Goal: Task Accomplishment & Management: Use online tool/utility

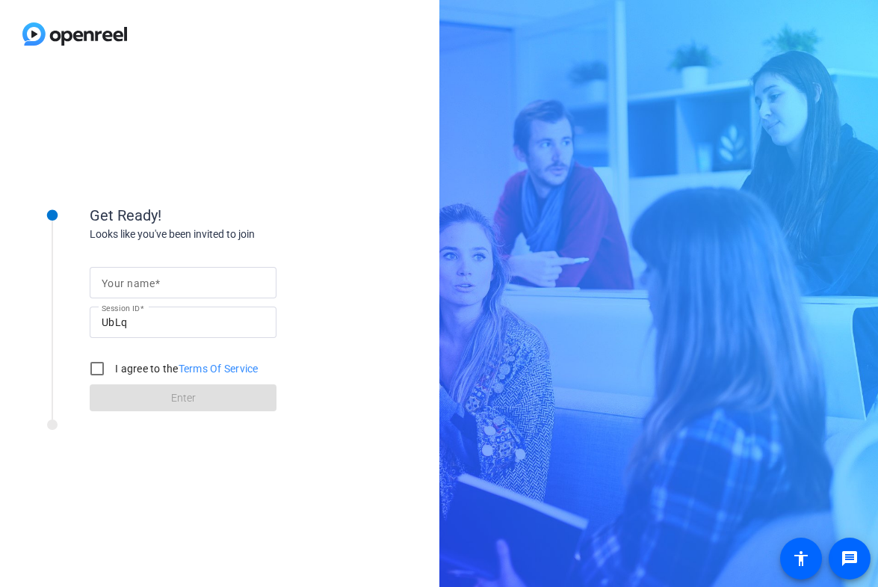
click at [157, 286] on span at bounding box center [157, 283] width 5 height 12
click at [157, 286] on input "Your name" at bounding box center [183, 283] width 163 height 18
type input "[PERSON_NAME]"
click at [138, 360] on div "I agree to the Terms Of Service" at bounding box center [170, 369] width 176 height 30
click at [138, 366] on label "I agree to the Terms Of Service" at bounding box center [185, 368] width 147 height 15
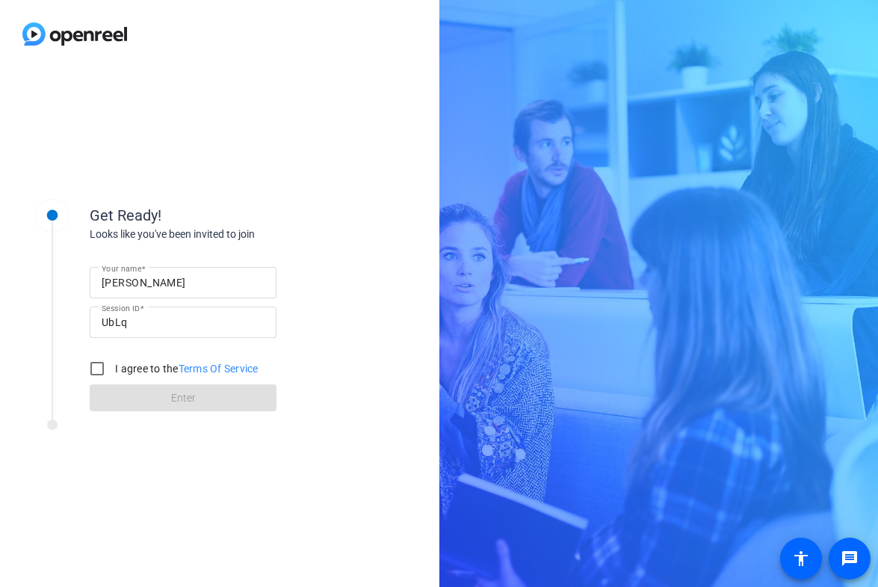
click at [112, 366] on input "I agree to the Terms Of Service" at bounding box center [97, 369] width 30 height 30
checkbox input "true"
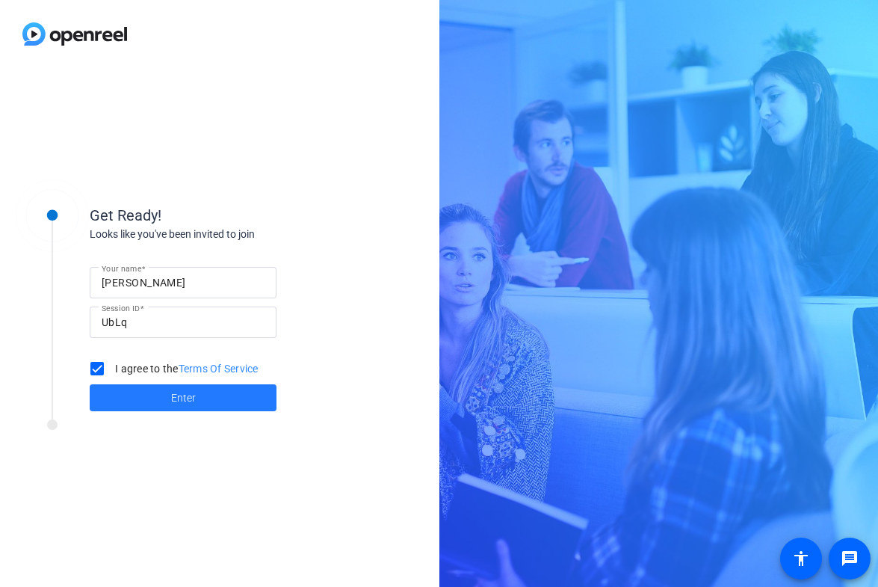
click at [171, 402] on span "Enter" at bounding box center [183, 398] width 25 height 16
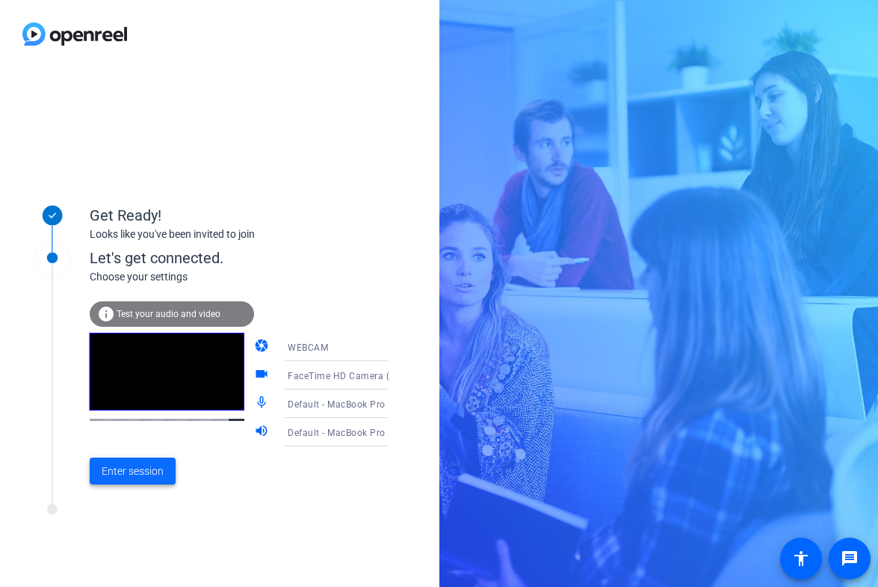
click at [148, 471] on span "Enter session" at bounding box center [133, 471] width 62 height 16
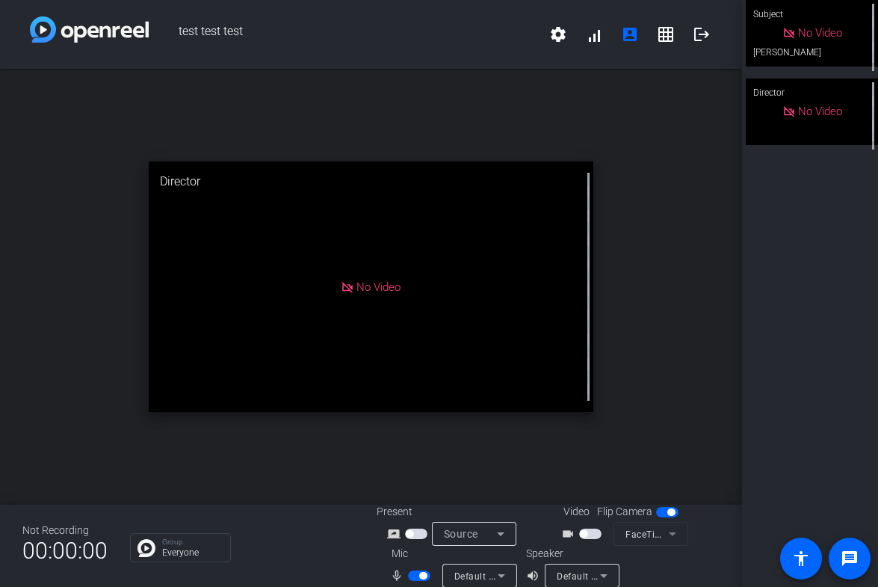
click at [419, 576] on span "button" at bounding box center [422, 575] width 7 height 7
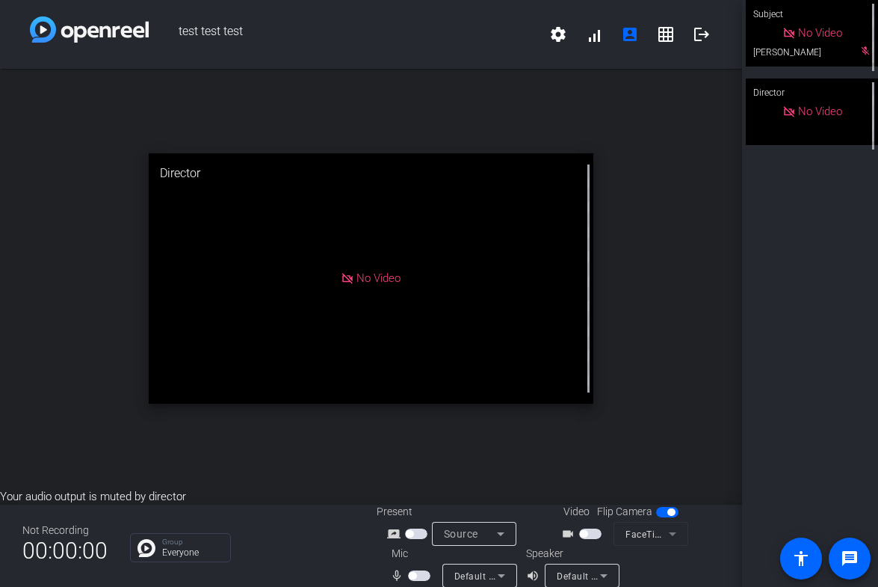
click at [416, 531] on span "button" at bounding box center [416, 533] width 22 height 10
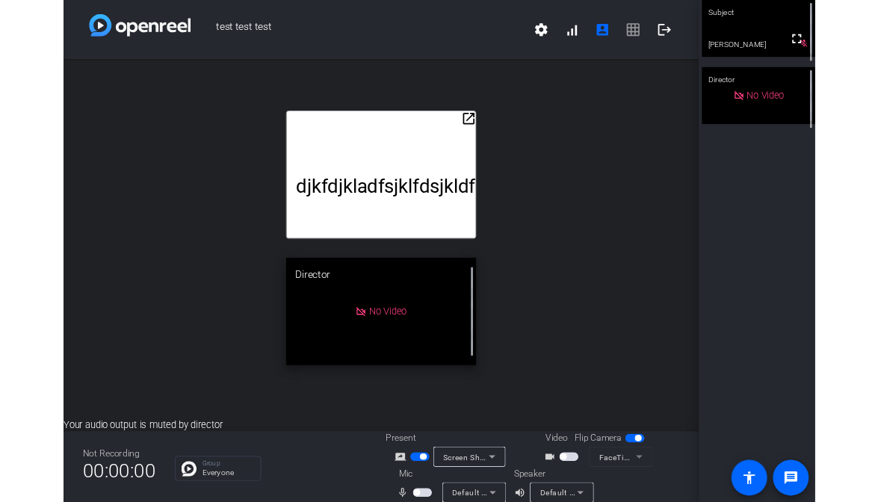
scroll to position [1, 0]
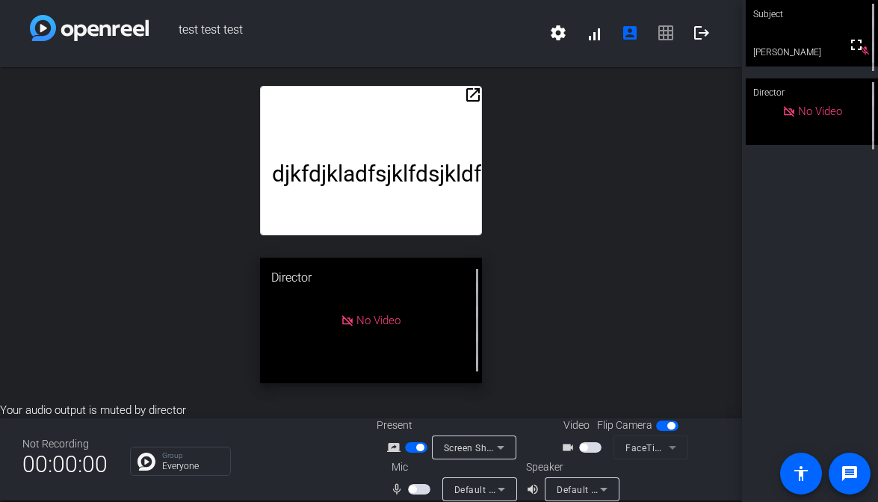
click at [478, 458] on div "Screen Sharing" at bounding box center [474, 448] width 61 height 24
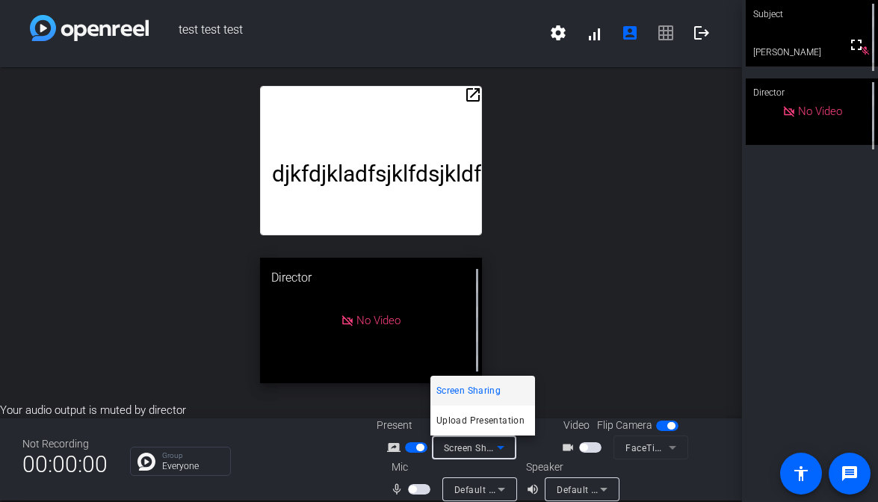
click at [556, 386] on div at bounding box center [439, 251] width 878 height 502
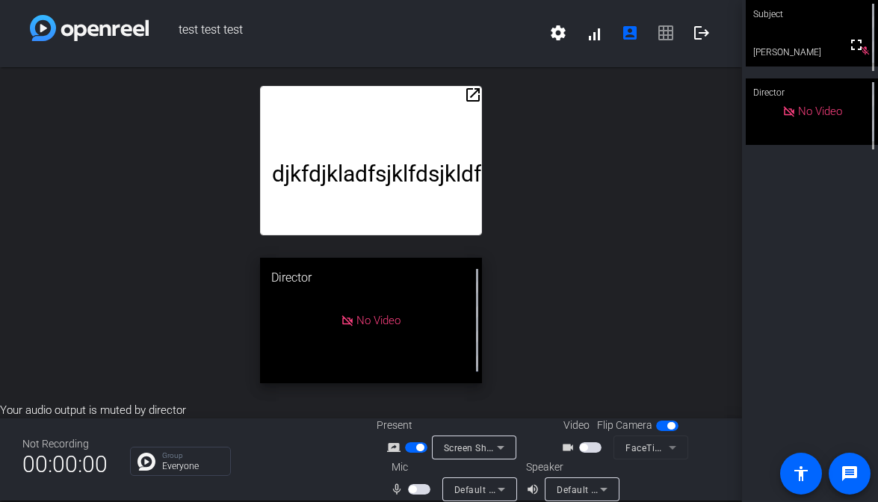
click at [425, 448] on span "button" at bounding box center [416, 448] width 22 height 10
click at [474, 449] on span "Screen Sharing" at bounding box center [477, 448] width 66 height 12
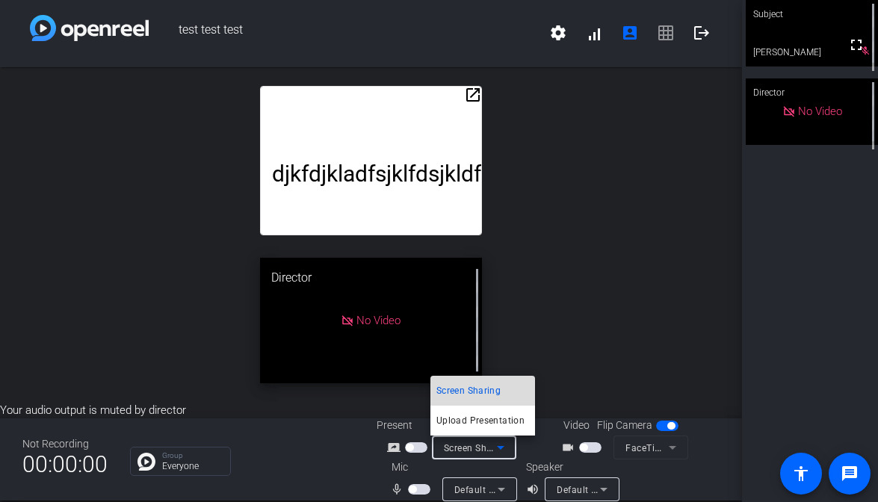
click at [486, 394] on span "Screen Sharing" at bounding box center [469, 391] width 64 height 18
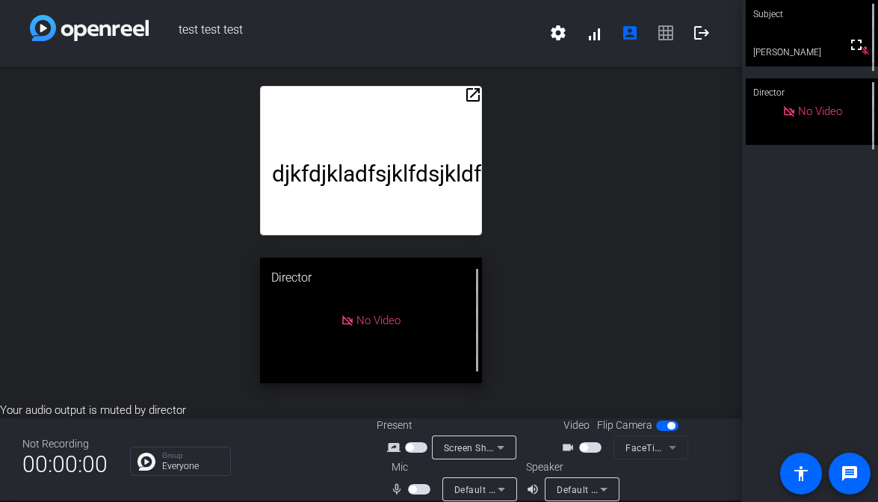
click at [427, 450] on div at bounding box center [417, 448] width 25 height 10
click at [415, 448] on span "button" at bounding box center [416, 448] width 22 height 10
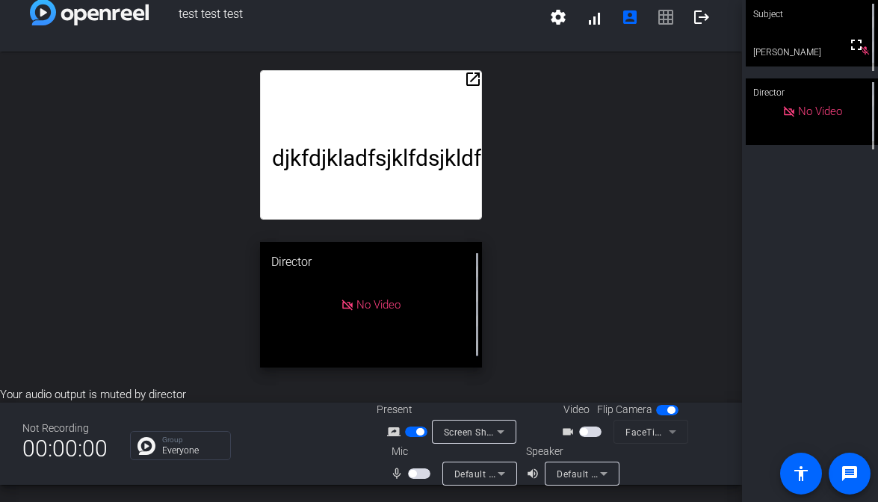
click at [581, 437] on span "button" at bounding box center [590, 432] width 22 height 10
click at [592, 430] on span "button" at bounding box center [594, 431] width 7 height 7
